Goal: Information Seeking & Learning: Learn about a topic

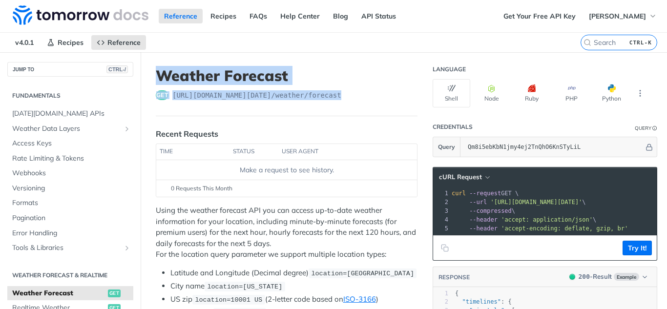
drag, startPoint x: 343, startPoint y: 98, endPoint x: 151, endPoint y: 75, distance: 193.2
copy header "Weather Forecast get https://api.tomorrow.io/v4 /weather/forecast"
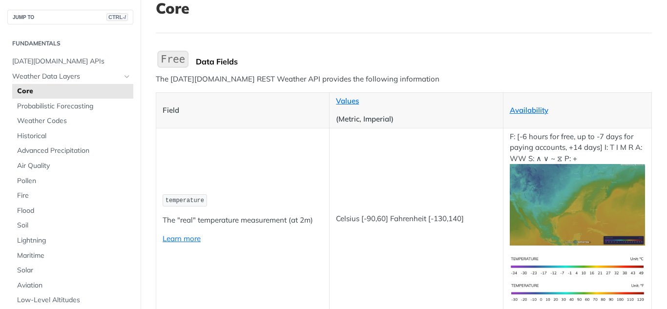
scroll to position [98, 0]
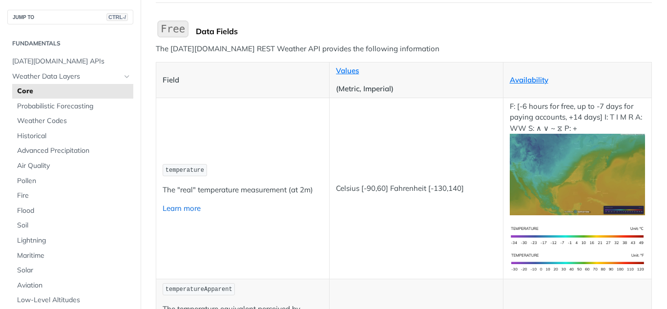
drag, startPoint x: 191, startPoint y: 205, endPoint x: 201, endPoint y: 204, distance: 9.8
click at [191, 205] on link "Learn more" at bounding box center [182, 208] width 38 height 9
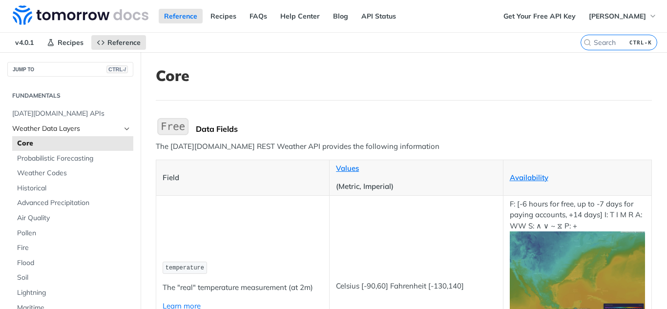
click at [60, 130] on span "Weather Data Layers" at bounding box center [66, 129] width 108 height 10
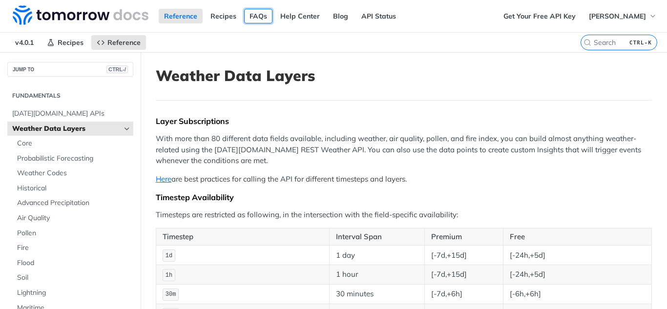
click at [258, 16] on link "FAQs" at bounding box center [258, 16] width 28 height 15
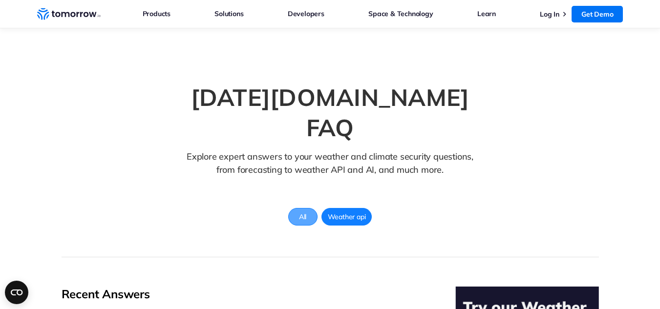
click at [306, 210] on span "All" at bounding box center [302, 216] width 19 height 13
click at [587, 13] on link "Get Demo" at bounding box center [596, 14] width 51 height 17
